Goal: Transaction & Acquisition: Book appointment/travel/reservation

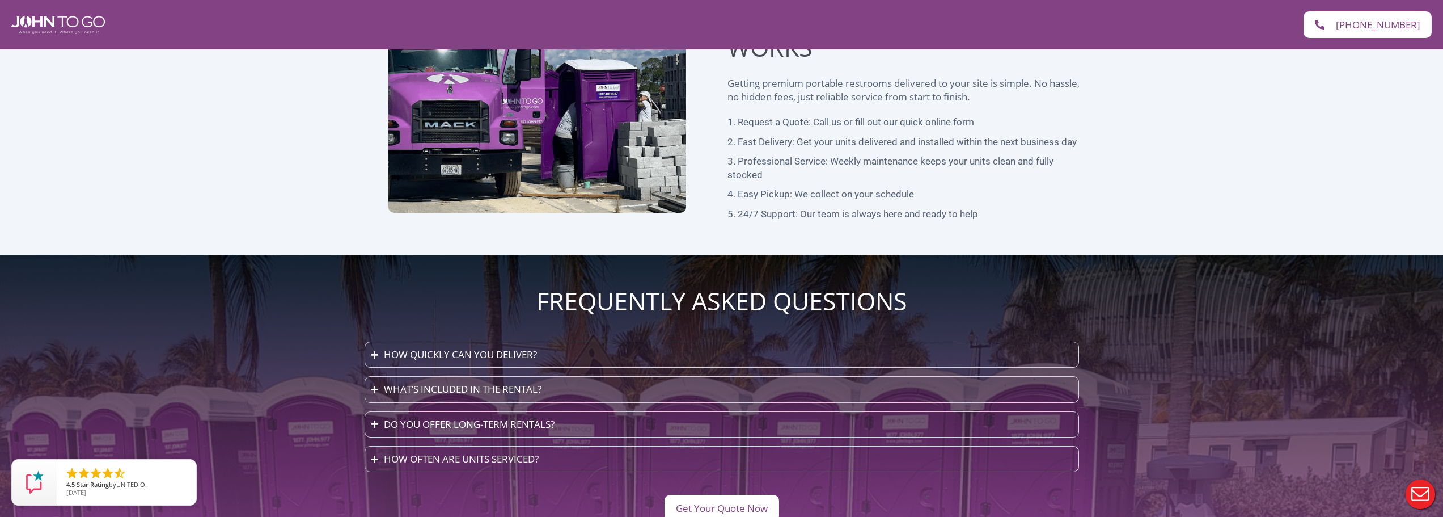
scroll to position [2908, 0]
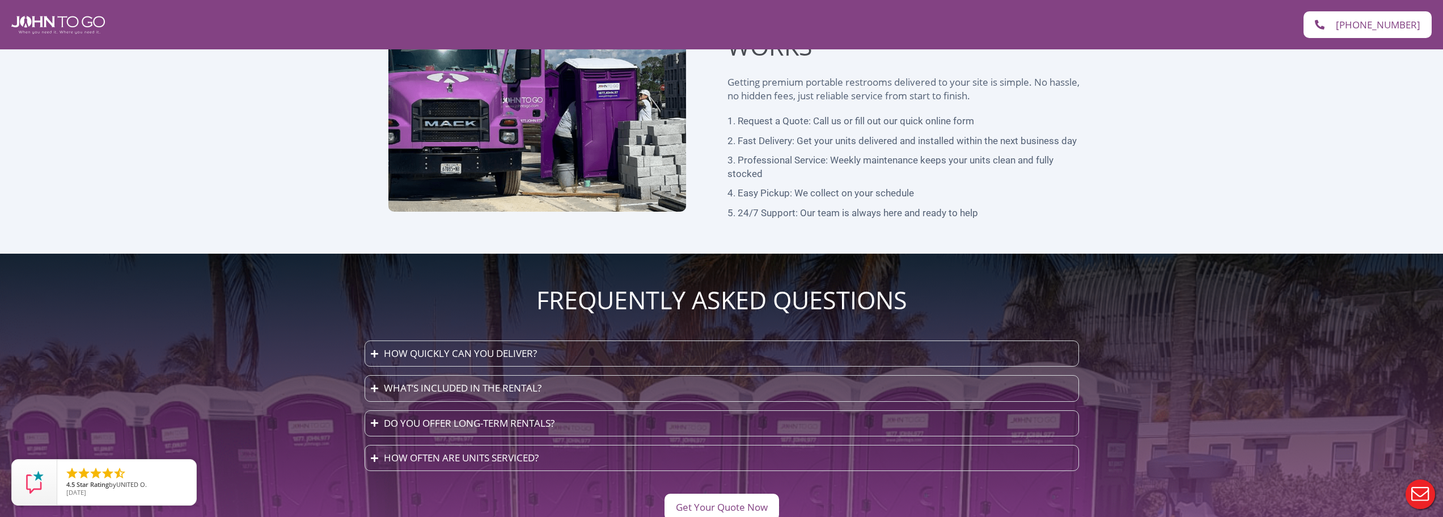
click at [601, 340] on summary "How quickly can you deliver?" at bounding box center [722, 353] width 714 height 26
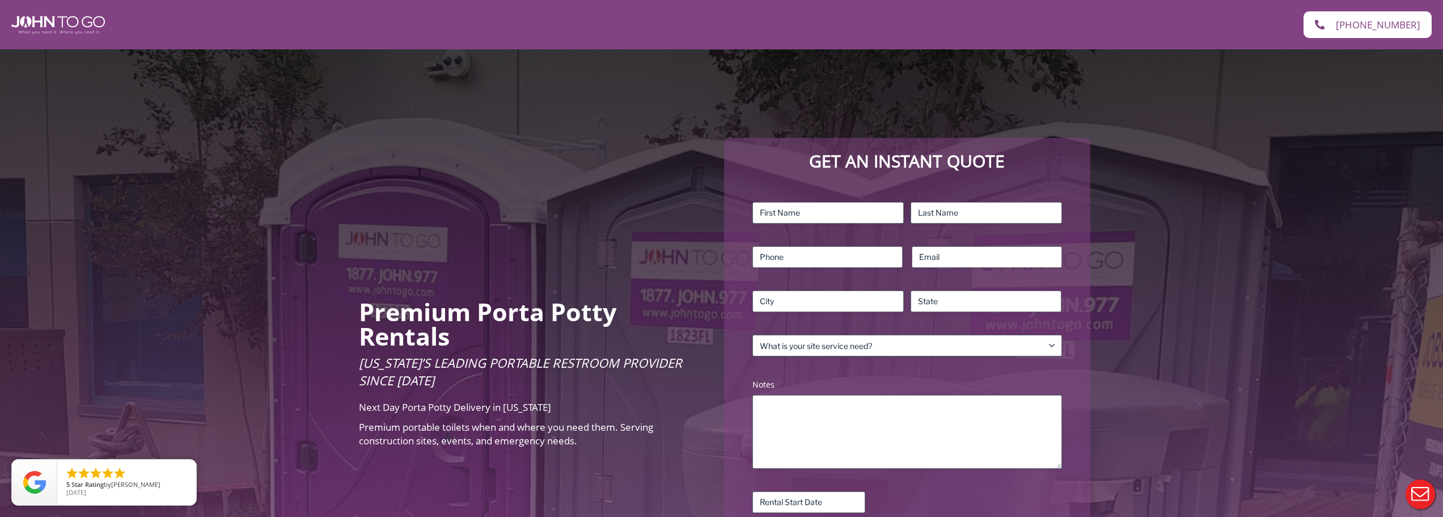
scroll to position [0, 0]
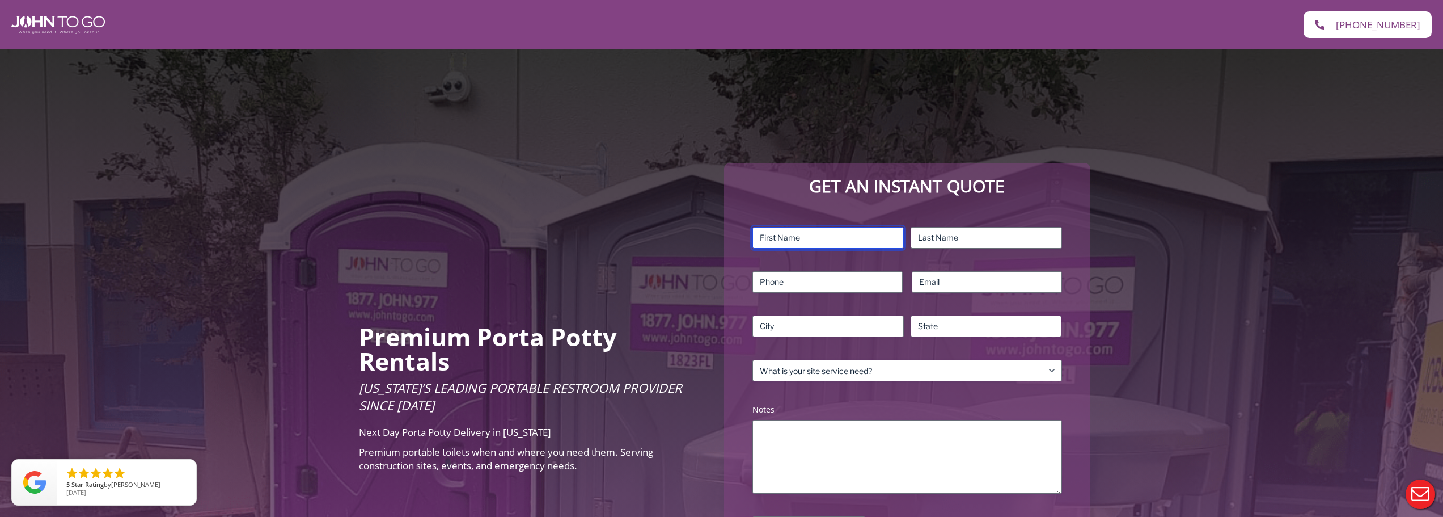
click at [867, 230] on input "First" at bounding box center [827, 238] width 151 height 22
type input "Michael"
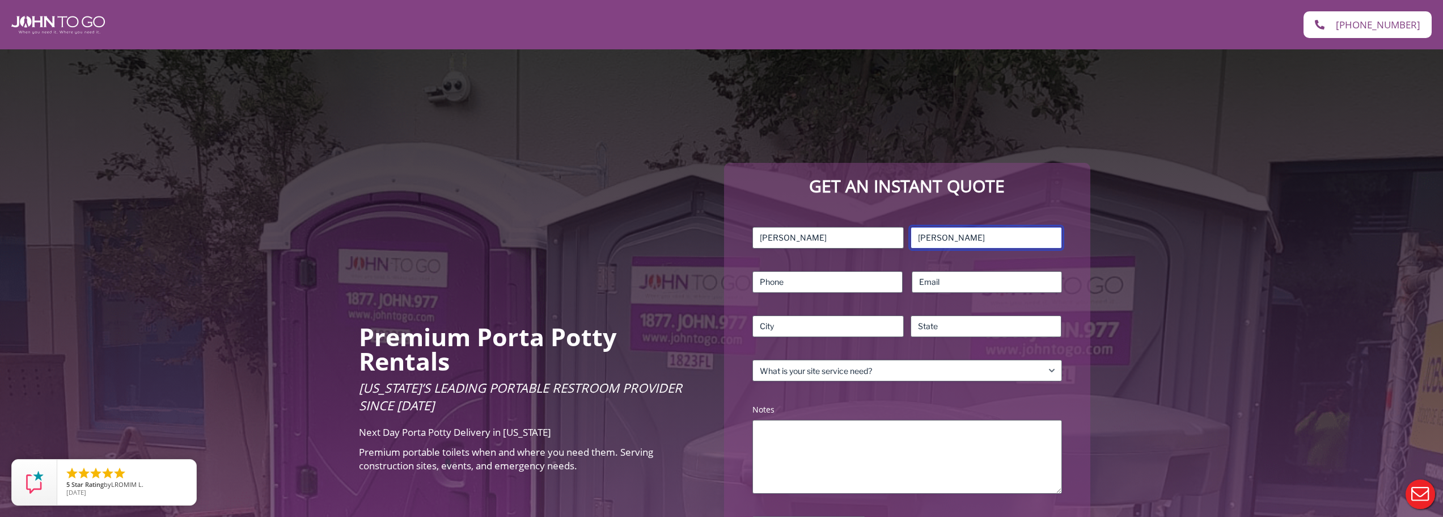
type input "Caracappa"
type input "6109991588"
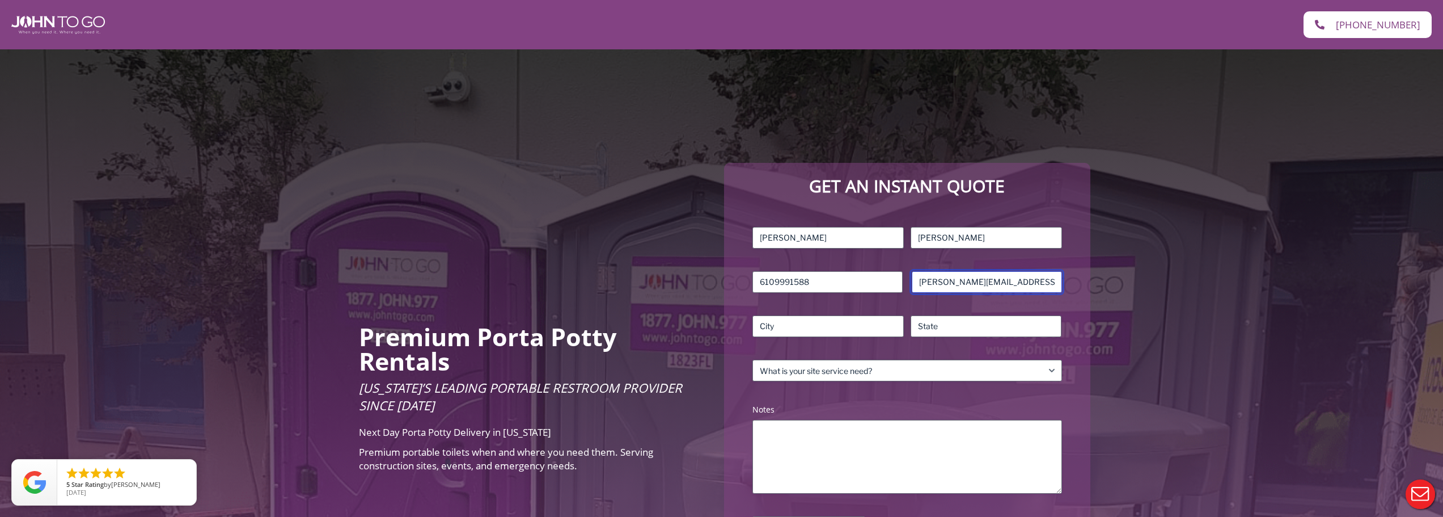
type input "mike@theboxercwb.com"
type input "Clearwater Beach"
type input "Fl"
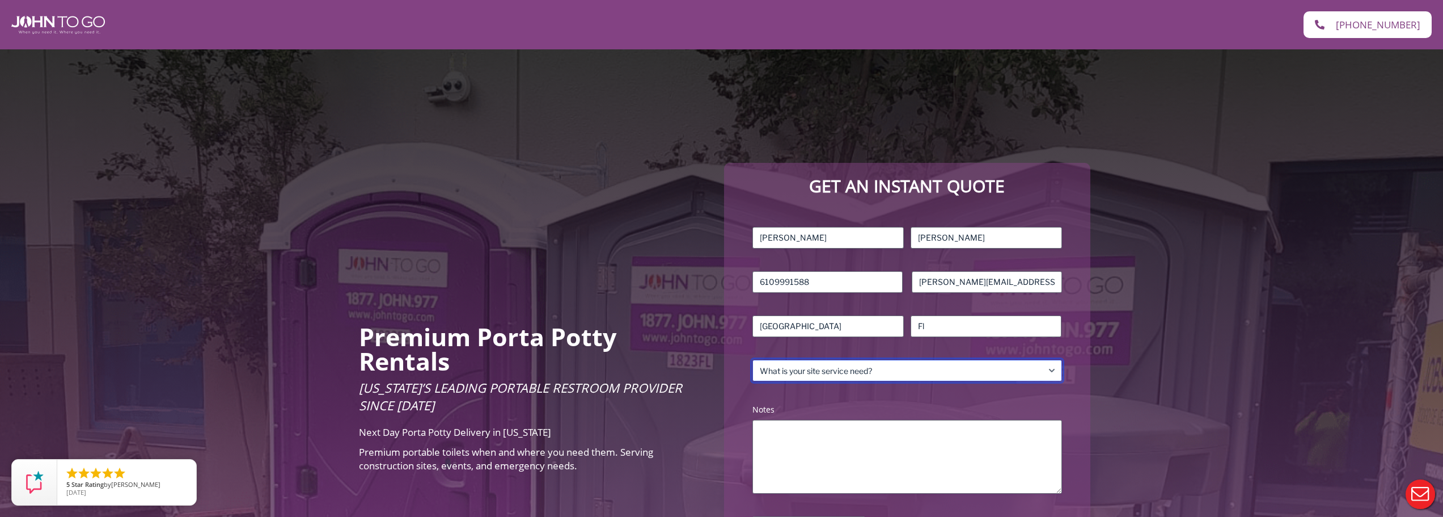
click at [921, 374] on select "What is your site service need? Consumer Construction – Commercial Construction…" at bounding box center [906, 371] width 309 height 22
select select "Business"
click at [752, 360] on select "What is your site service need? Consumer Construction – Commercial Construction…" at bounding box center [906, 371] width 309 height 22
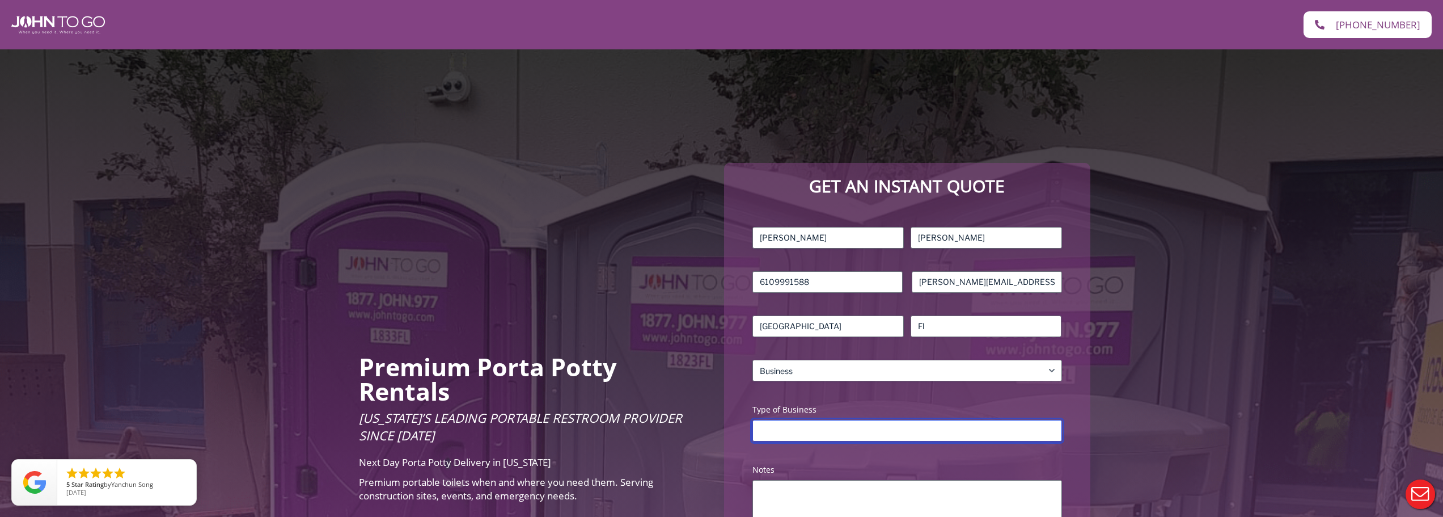
click at [829, 424] on input "Type of Business" at bounding box center [906, 431] width 309 height 22
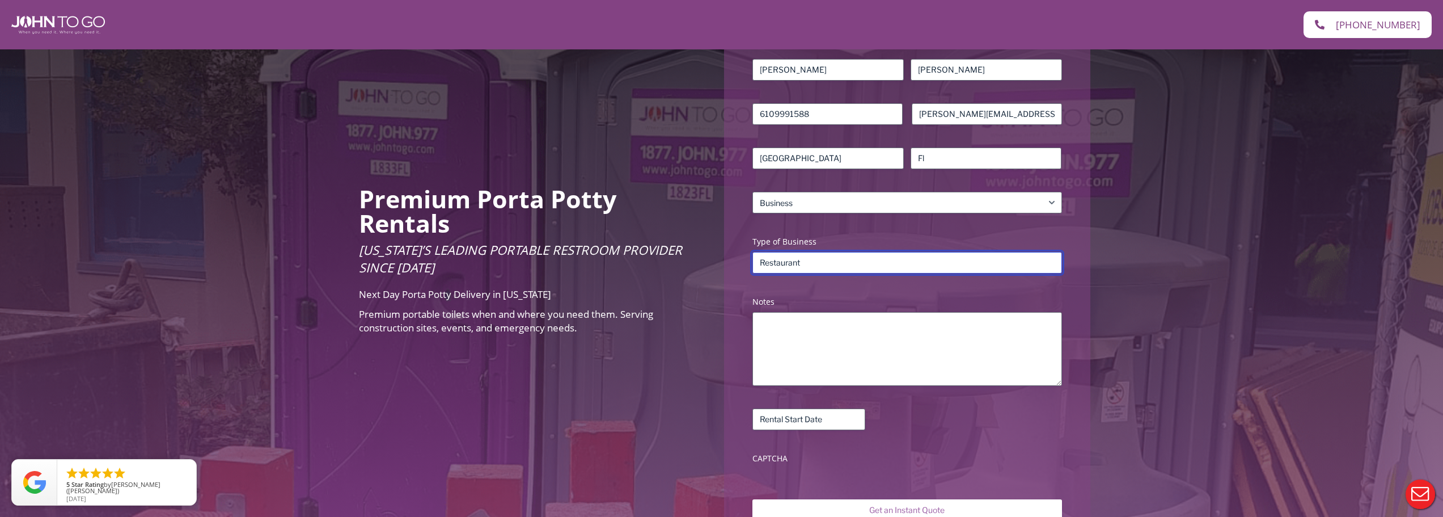
scroll to position [170, 0]
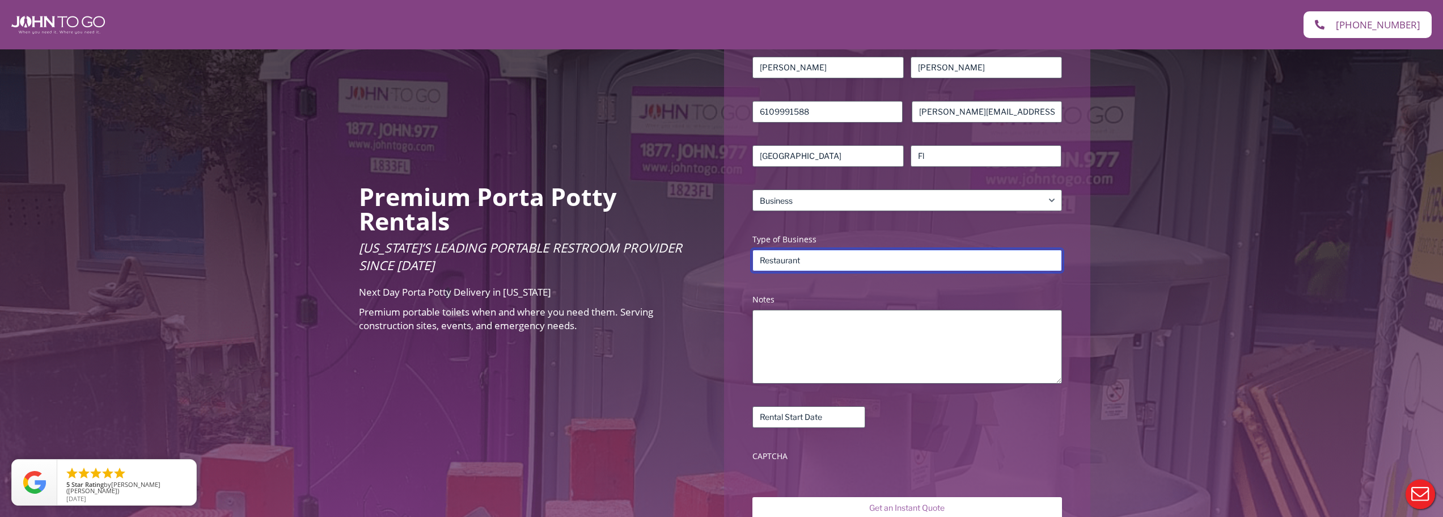
type input "Restaurant"
click at [826, 420] on input "Rental Start Date (Required)" at bounding box center [808, 417] width 113 height 22
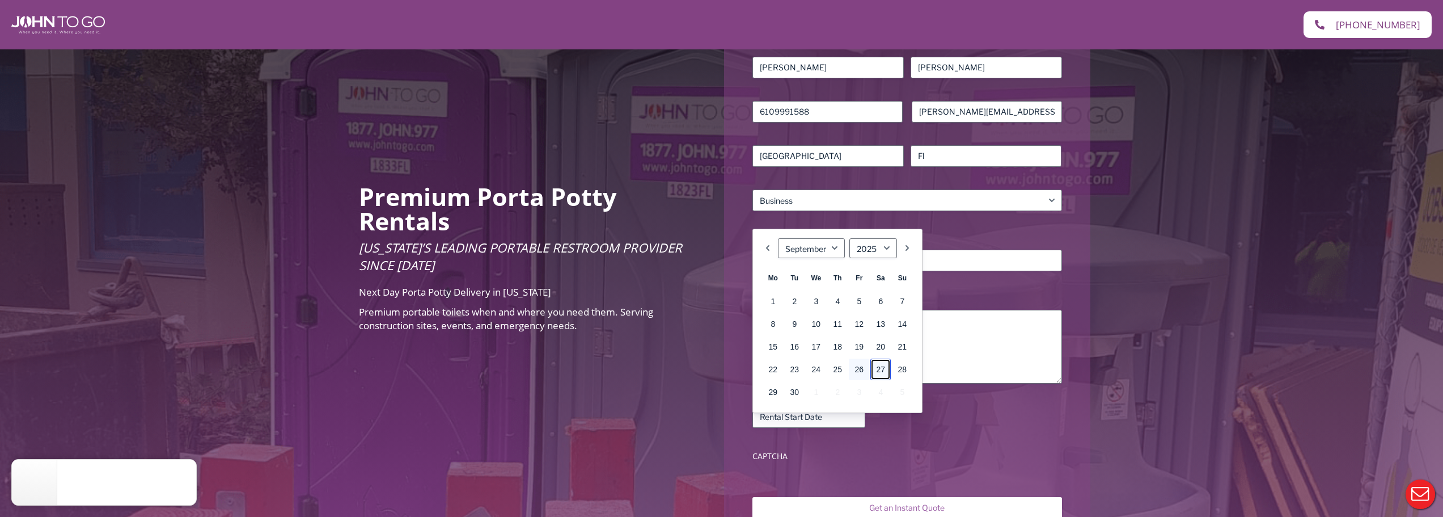
click at [876, 369] on link "27" at bounding box center [880, 369] width 20 height 22
type input "09/27/2025"
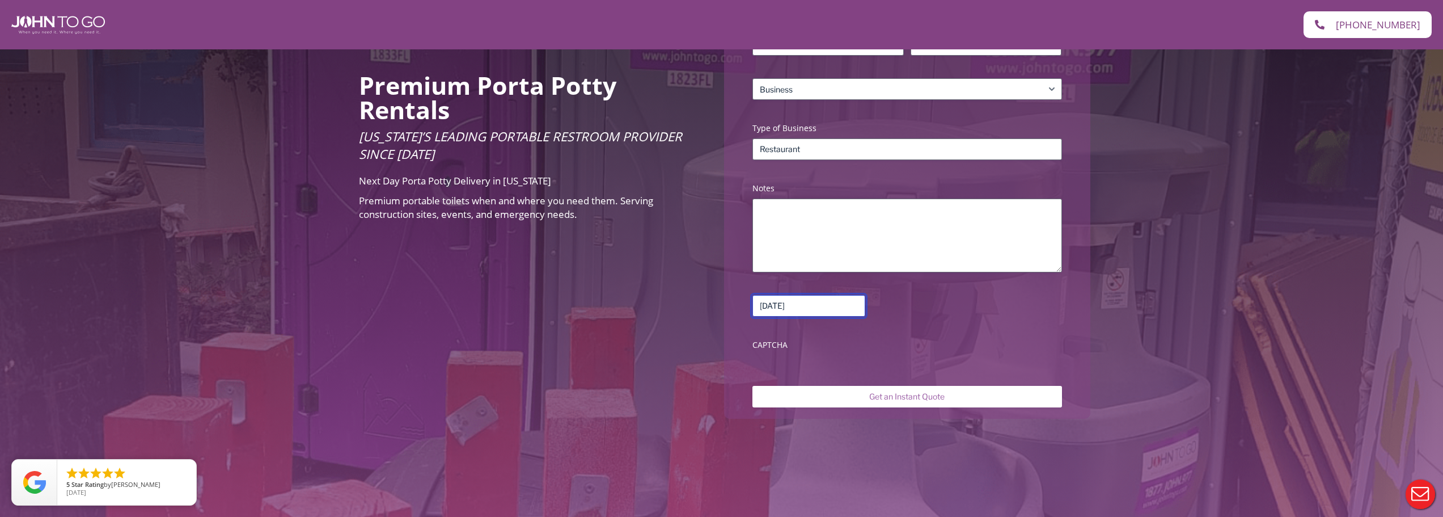
scroll to position [284, 0]
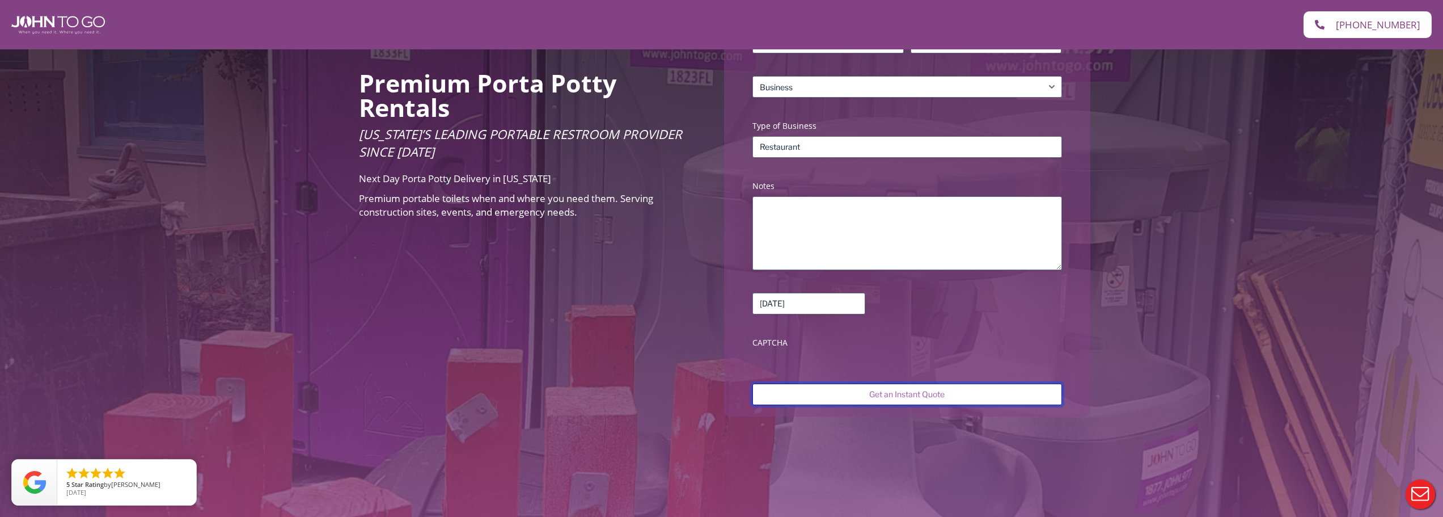
click at [890, 391] on input "Get an Instant Quote" at bounding box center [906, 394] width 309 height 22
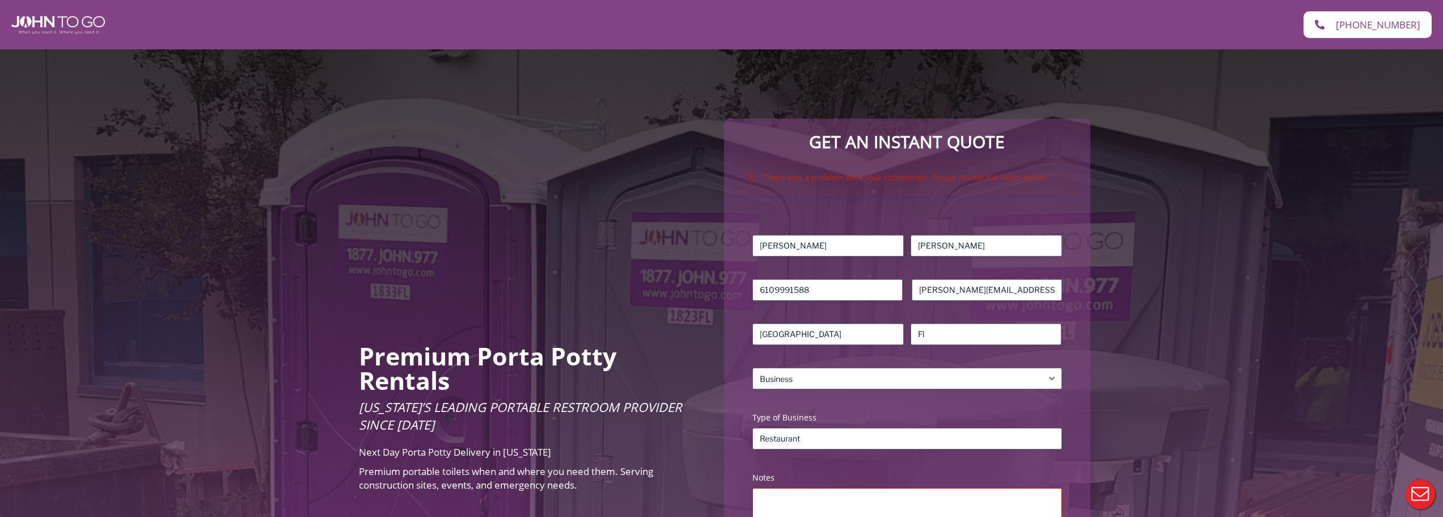
scroll to position [113, 0]
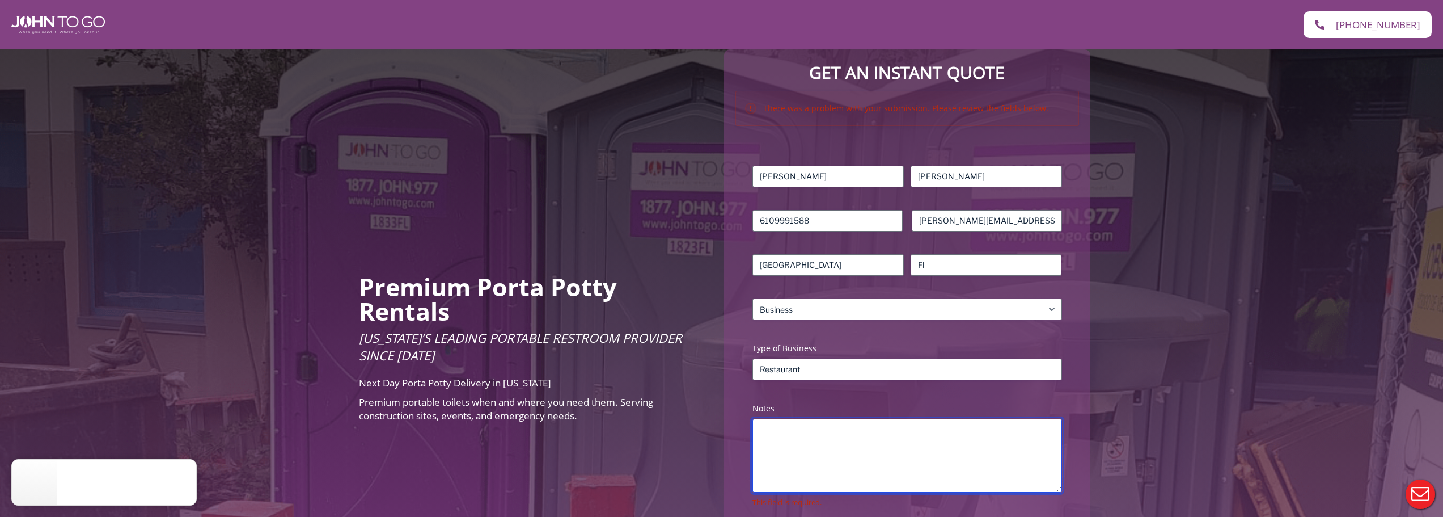
click at [804, 461] on textarea "Notes (Required)" at bounding box center [906, 455] width 309 height 74
type textarea "P"
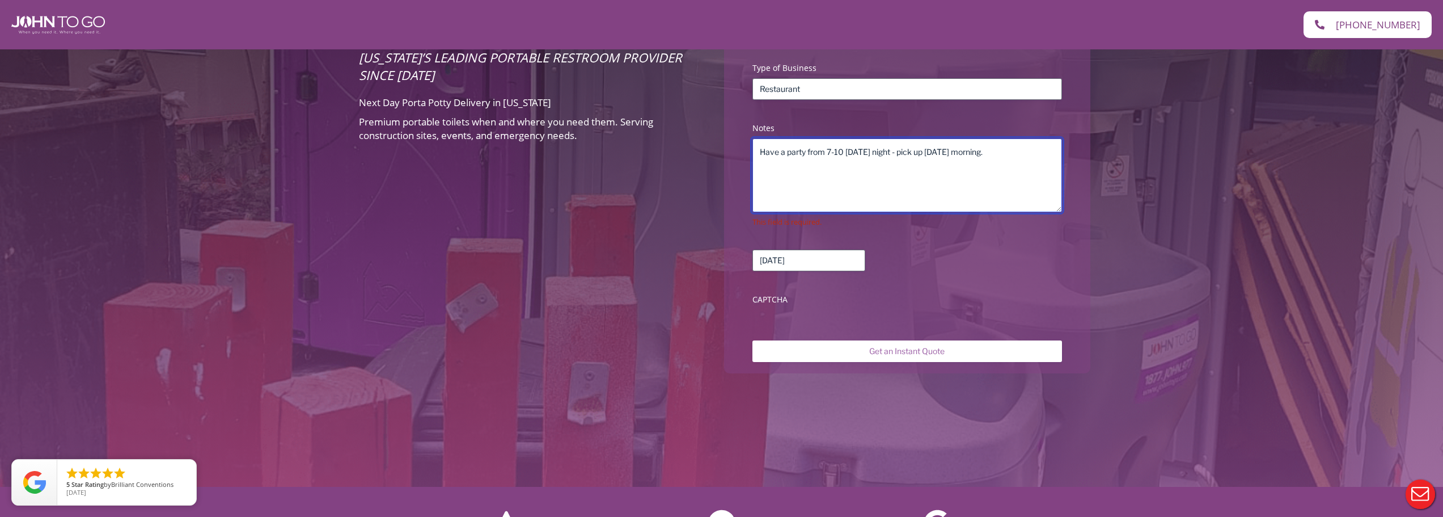
scroll to position [397, 0]
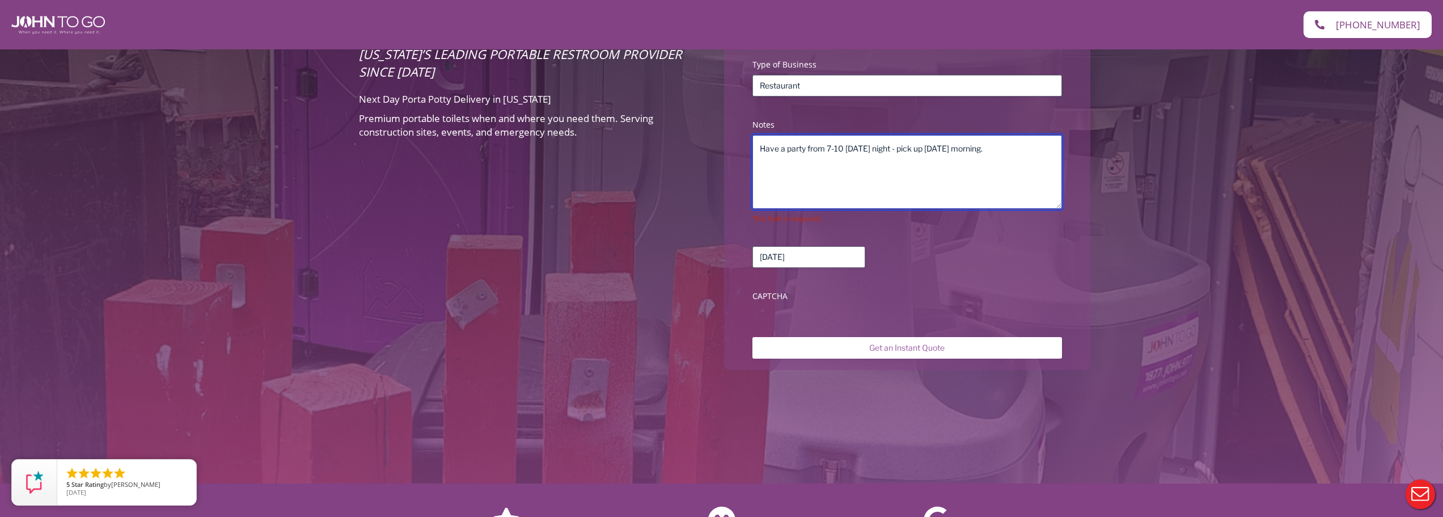
type textarea "Have a party from 7-10 tomorrow night - pick up sunday morning."
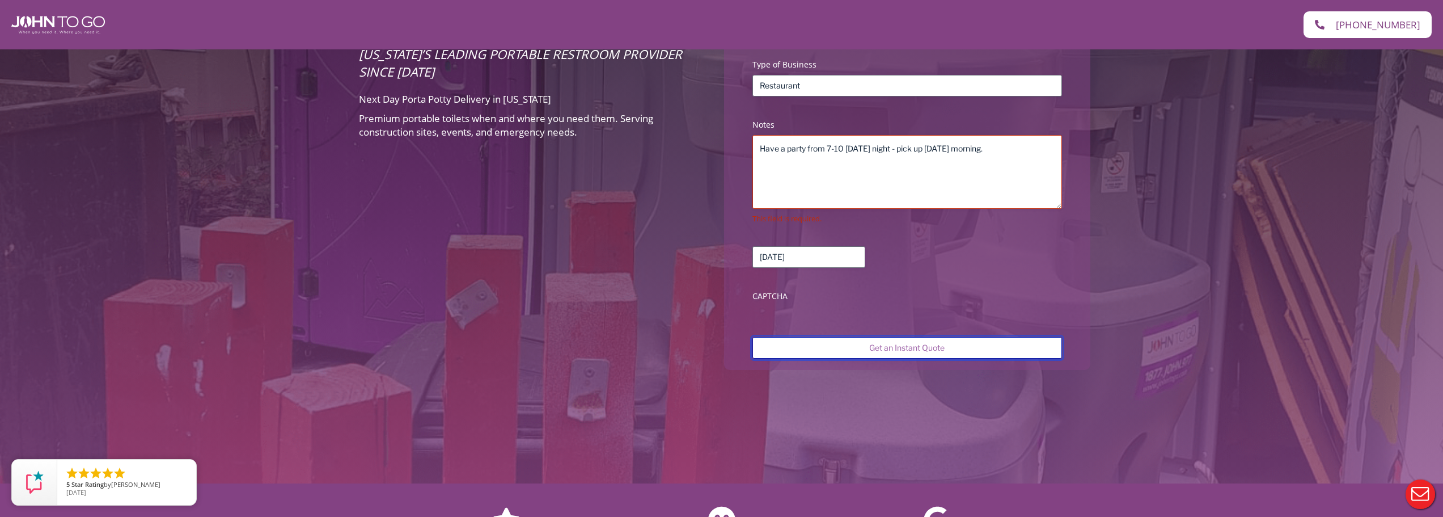
click at [898, 347] on input "Get an Instant Quote" at bounding box center [906, 348] width 309 height 22
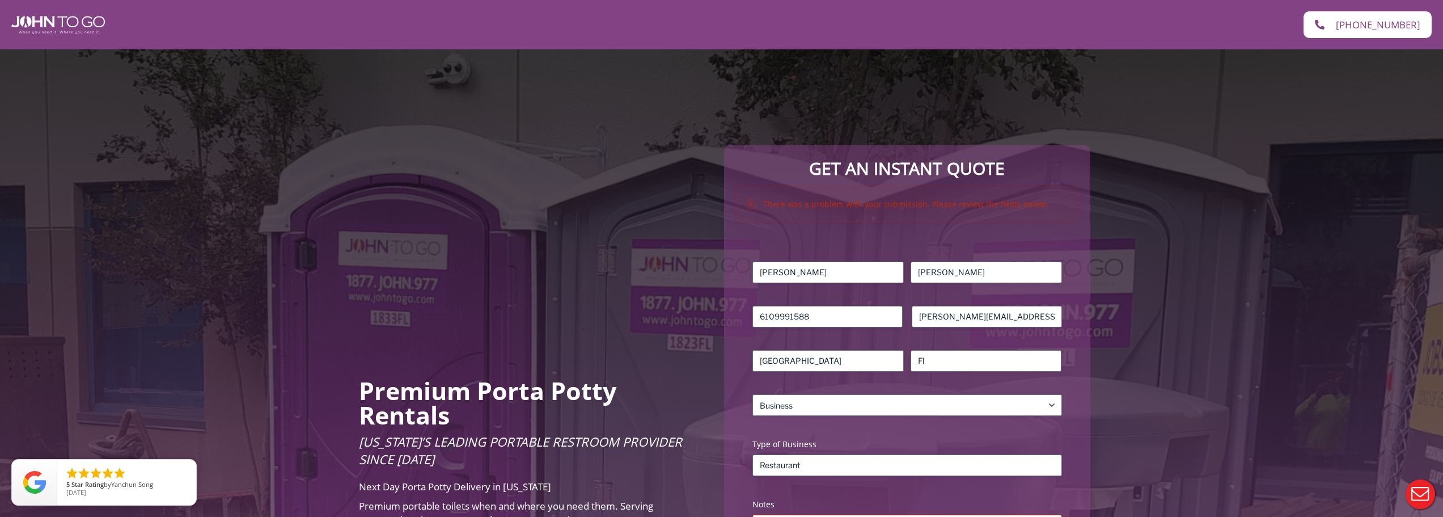
scroll to position [0, 0]
